Goal: Find specific page/section: Find specific page/section

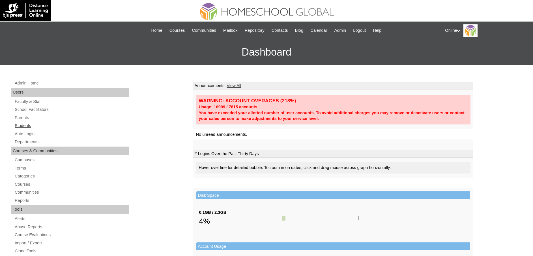
click at [29, 125] on link "Students" at bounding box center [71, 125] width 115 height 7
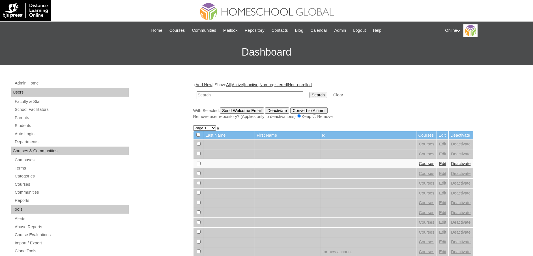
paste input "HG302OACAD2025"
type input "HG302OACAD2025"
click at [310, 92] on input "Search" at bounding box center [319, 95] width 18 height 6
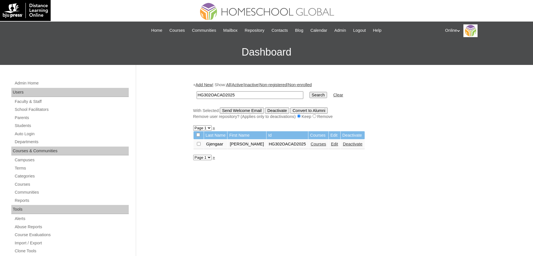
click at [313, 145] on link "Courses" at bounding box center [319, 143] width 16 height 5
